Goal: Information Seeking & Learning: Learn about a topic

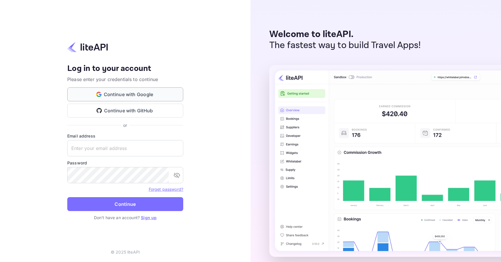
type input "[PERSON_NAME][EMAIL_ADDRESS][DOMAIN_NAME]"
click at [117, 100] on button "Continue with Google" at bounding box center [125, 94] width 116 height 14
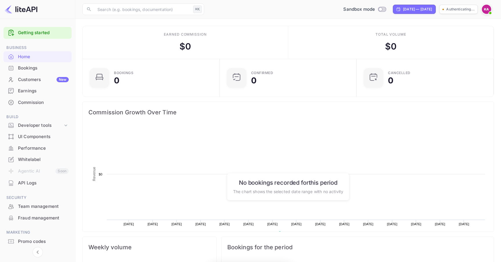
scroll to position [94, 134]
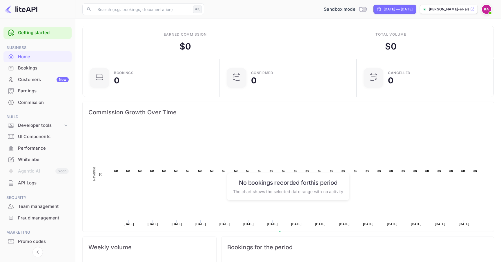
click at [33, 94] on div "Earnings" at bounding box center [37, 90] width 68 height 11
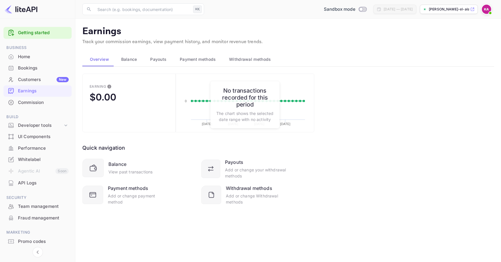
click at [125, 55] on button "Balance" at bounding box center [128, 59] width 29 height 14
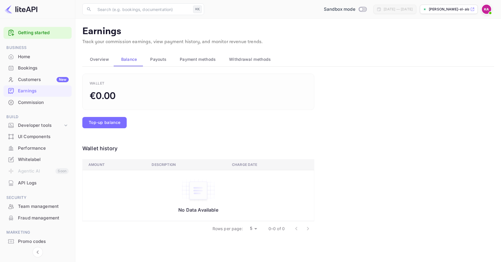
click at [111, 59] on button "Overview" at bounding box center [97, 59] width 31 height 14
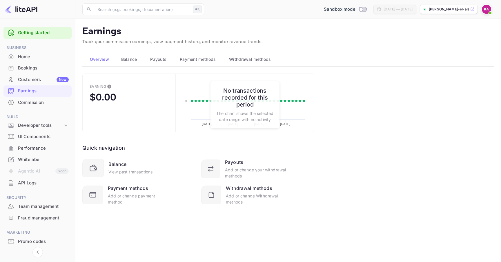
click at [247, 93] on h6 "No transactions recorded for this period" at bounding box center [244, 97] width 57 height 21
click at [137, 61] on div "Balance" at bounding box center [128, 59] width 20 height 7
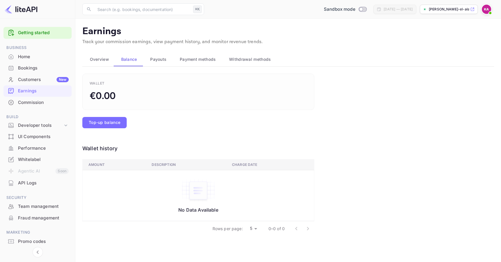
click at [158, 61] on span "Payouts" at bounding box center [158, 59] width 16 height 7
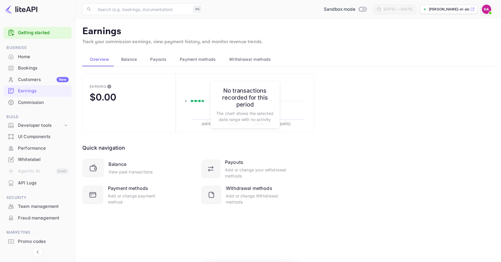
click at [186, 61] on span "Payment methods" at bounding box center [198, 59] width 36 height 7
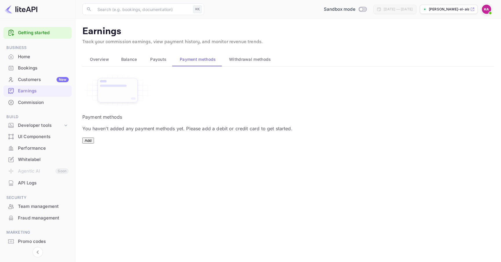
click at [231, 61] on span "Withdrawal methods" at bounding box center [250, 59] width 42 height 7
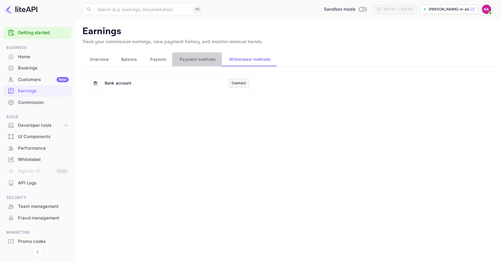
click at [189, 65] on button "Payment methods" at bounding box center [196, 59] width 49 height 14
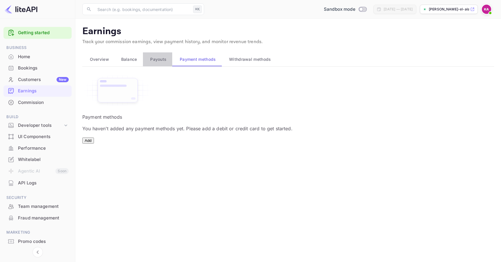
click at [158, 63] on span "Payouts" at bounding box center [158, 59] width 16 height 7
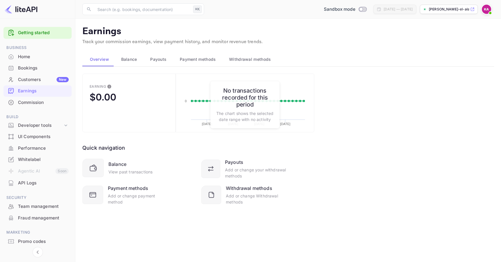
click at [129, 58] on span "Balance" at bounding box center [129, 59] width 16 height 7
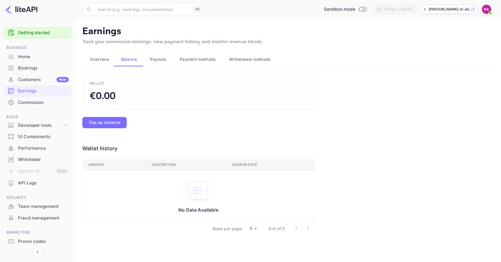
click at [152, 59] on span "Payouts" at bounding box center [158, 59] width 16 height 7
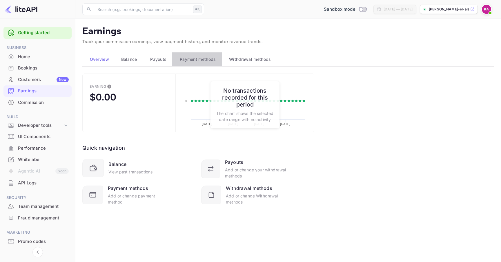
click at [182, 63] on button "Payment methods" at bounding box center [196, 59] width 49 height 14
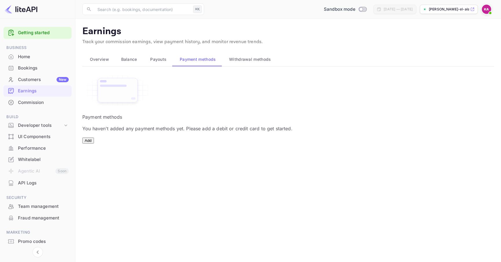
click at [163, 61] on span "Payouts" at bounding box center [158, 59] width 16 height 7
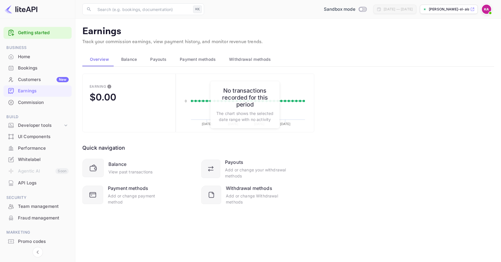
click at [40, 138] on div "UI Components" at bounding box center [43, 137] width 51 height 7
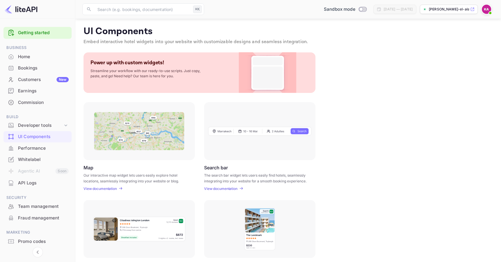
scroll to position [128, 0]
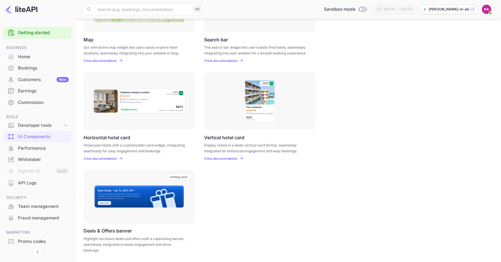
click at [48, 53] on div "Home" at bounding box center [37, 56] width 68 height 11
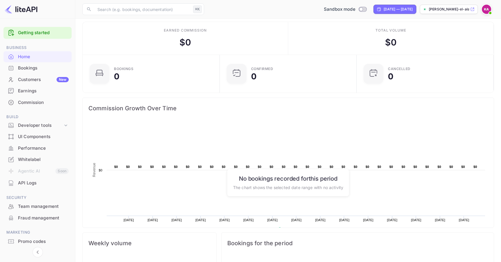
click at [27, 240] on div "Promo codes" at bounding box center [43, 241] width 51 height 7
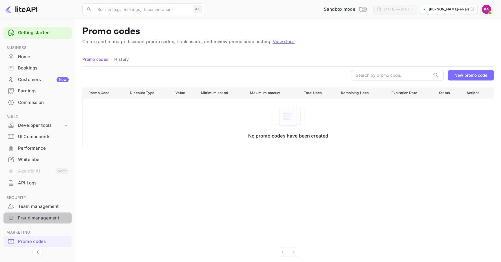
click at [33, 216] on div "Fraud management" at bounding box center [43, 218] width 51 height 7
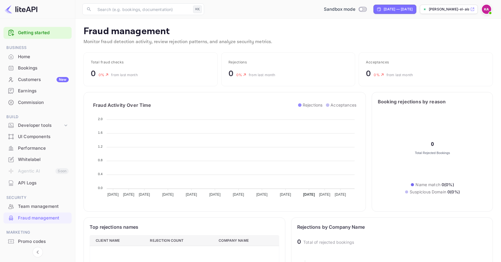
scroll to position [119, 189]
click at [35, 207] on div "Team management" at bounding box center [43, 206] width 51 height 7
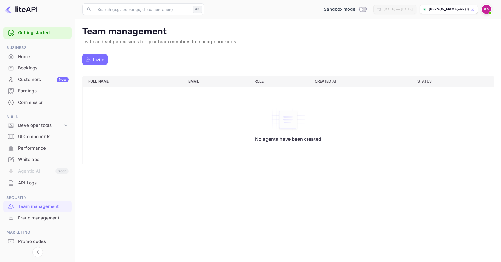
click at [39, 182] on div "API Logs" at bounding box center [43, 183] width 51 height 7
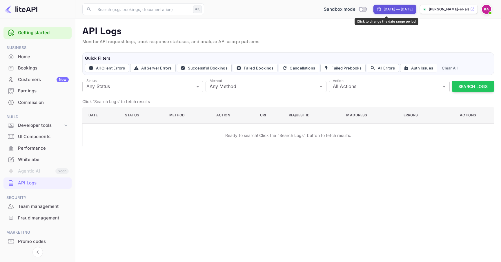
click at [396, 11] on div "[DATE] — [DATE]" at bounding box center [397, 9] width 29 height 5
select select "7"
select select "2025"
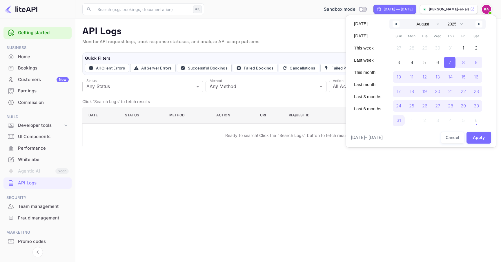
click at [284, 45] on div at bounding box center [250, 131] width 501 height 262
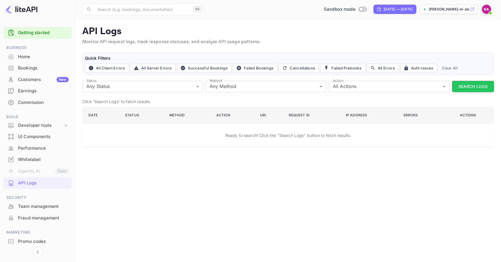
click at [488, 8] on img at bounding box center [485, 9] width 9 height 9
click at [384, 27] on div at bounding box center [250, 131] width 501 height 262
click at [355, 10] on input "Switch to Production mode" at bounding box center [361, 9] width 12 height 4
checkbox input "false"
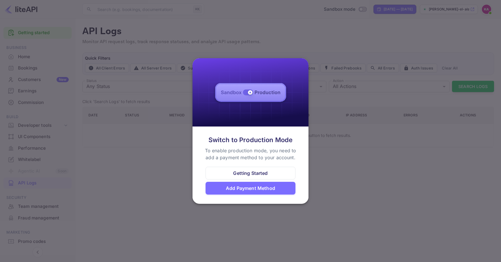
click at [341, 113] on div at bounding box center [250, 131] width 501 height 262
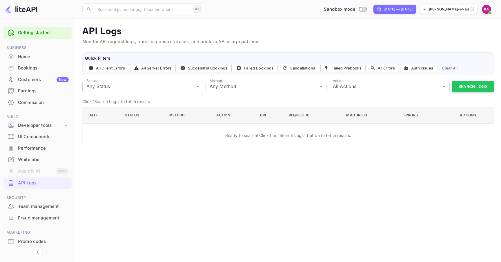
click at [55, 67] on div "Bookings" at bounding box center [43, 68] width 51 height 7
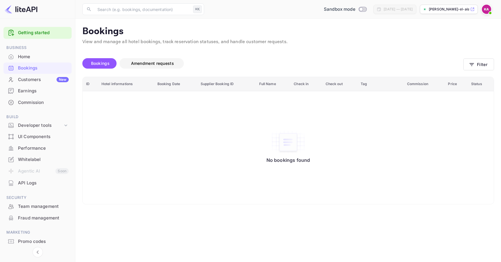
click at [158, 60] on span "Amendment requests" at bounding box center [152, 63] width 54 height 7
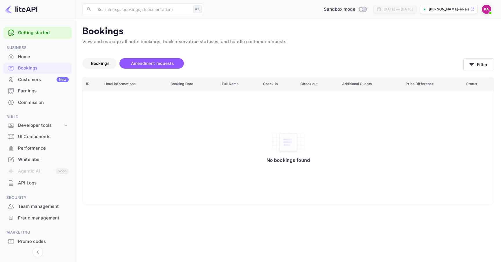
click at [97, 60] on span "Bookings" at bounding box center [100, 63] width 24 height 7
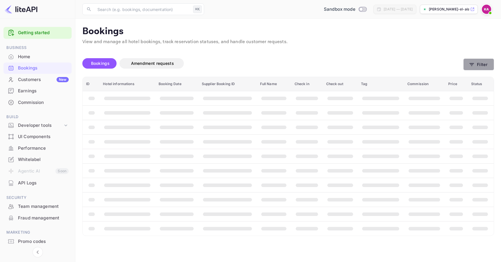
click at [477, 65] on button "Filter" at bounding box center [478, 65] width 31 height 12
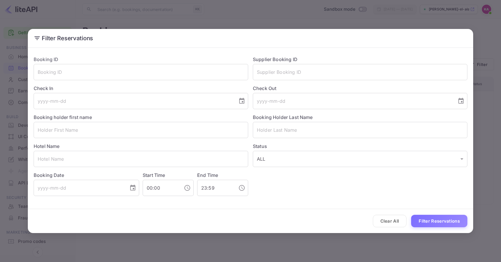
click at [321, 16] on div "Filter Reservations Booking ID ​ Supplier Booking ID ​ Check In ​ Check Out ​ B…" at bounding box center [250, 131] width 501 height 262
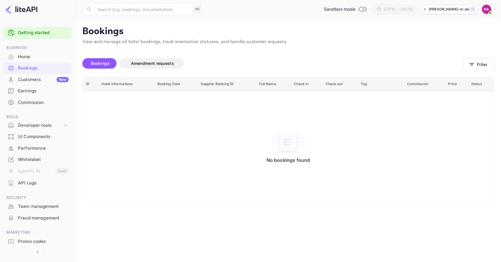
click at [44, 80] on div "Customers New" at bounding box center [43, 79] width 51 height 7
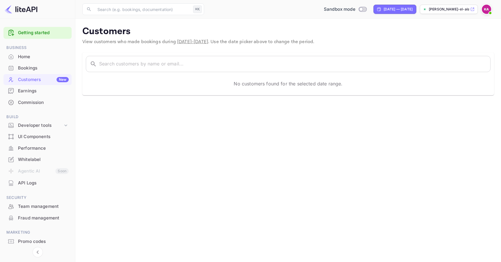
click at [45, 91] on div "Earnings" at bounding box center [43, 91] width 51 height 7
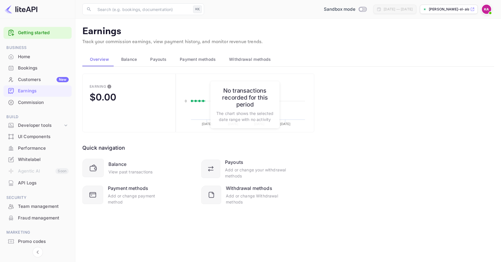
click at [44, 105] on div "Commission" at bounding box center [43, 102] width 51 height 7
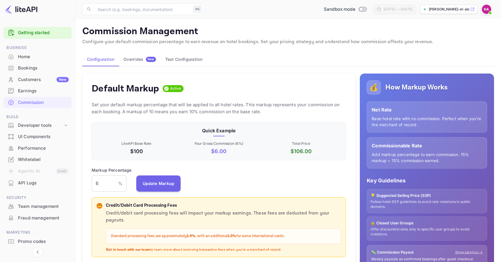
click at [217, 152] on p "$ 6.00" at bounding box center [219, 151] width 80 height 8
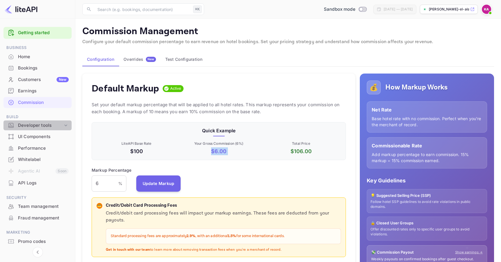
click at [41, 125] on div "Developer tools" at bounding box center [40, 125] width 45 height 7
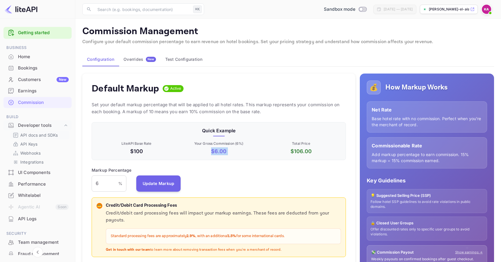
click at [44, 133] on p "API docs and SDKs" at bounding box center [39, 135] width 38 height 6
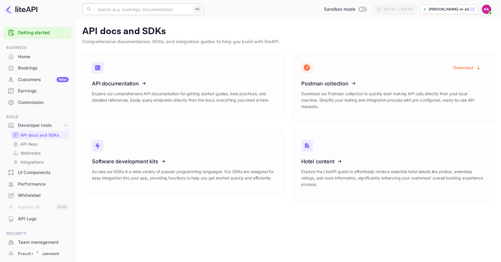
click at [195, 8] on div "⌘K" at bounding box center [197, 10] width 9 height 8
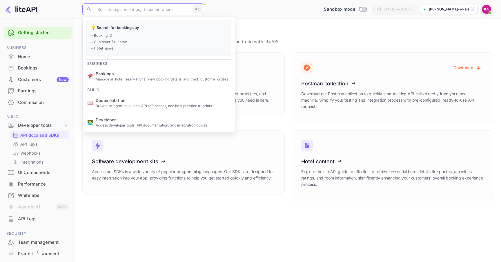
click at [287, 19] on main "API docs and SDKs Comprehensive documentation, SDKs, and integration guides to …" at bounding box center [287, 140] width 425 height 243
